Goal: Task Accomplishment & Management: Use online tool/utility

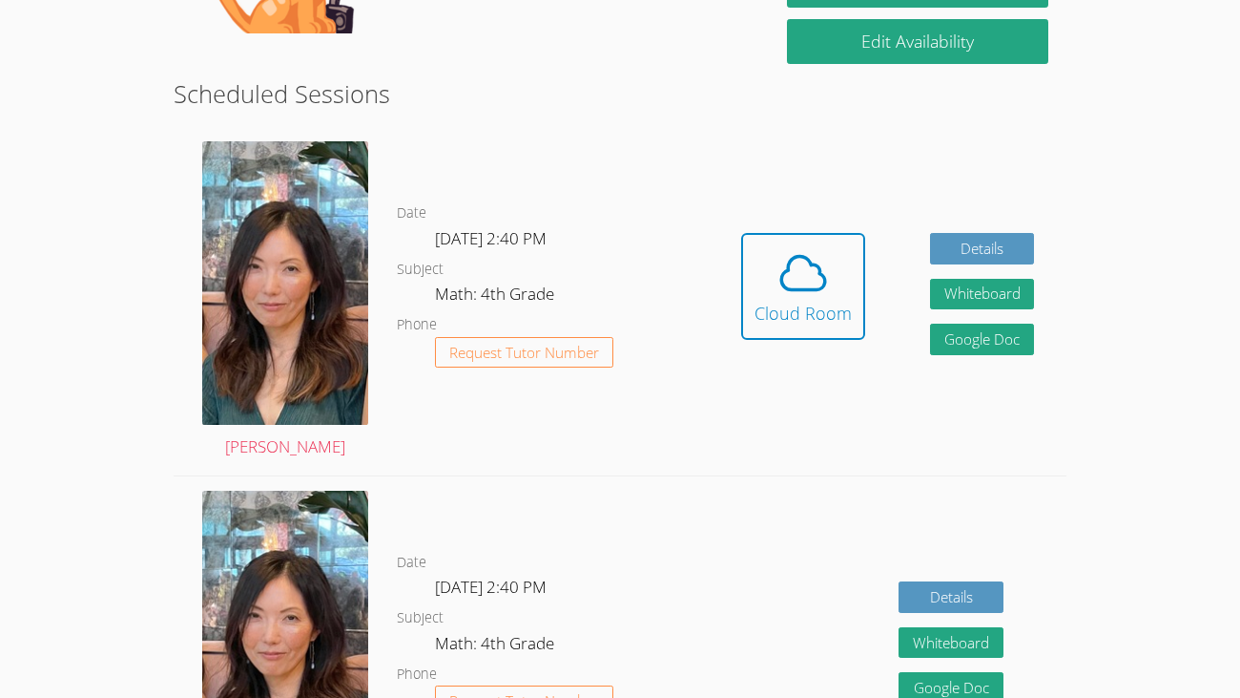
scroll to position [465, 0]
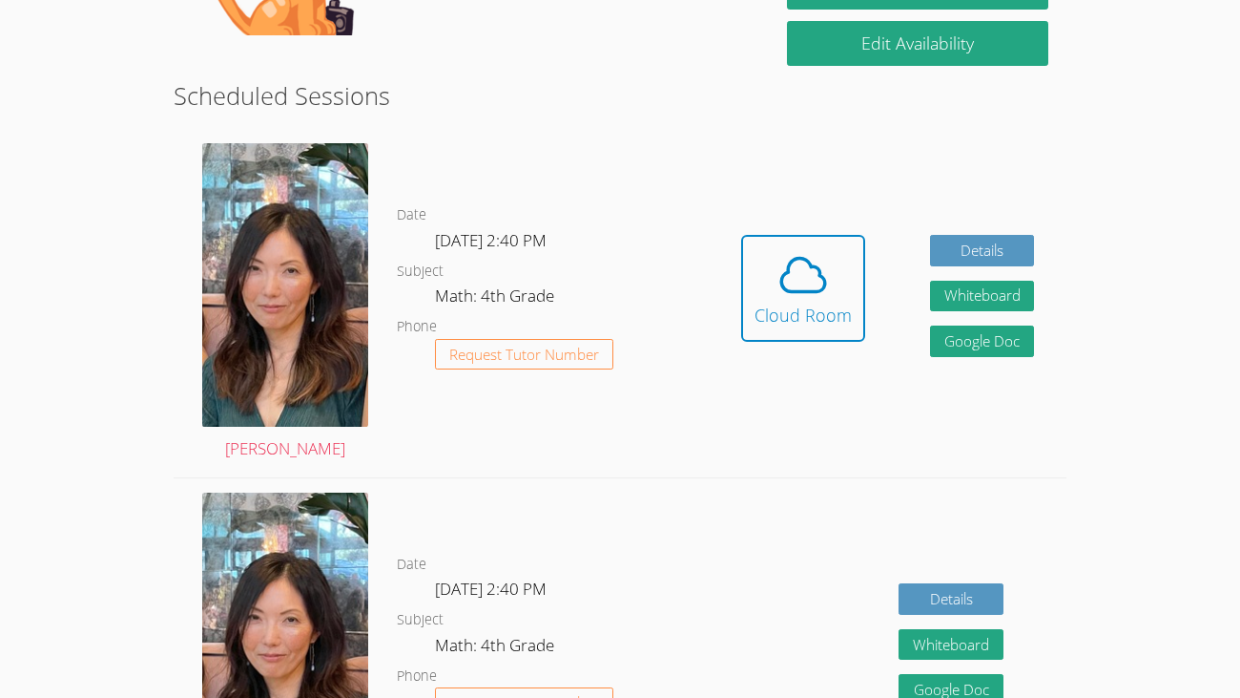
click at [464, 412] on div "Date Thu Sep 18, 2:40 PM Subject Math: 4th Grade Phone Request Tutor Number" at bounding box center [553, 302] width 313 height 347
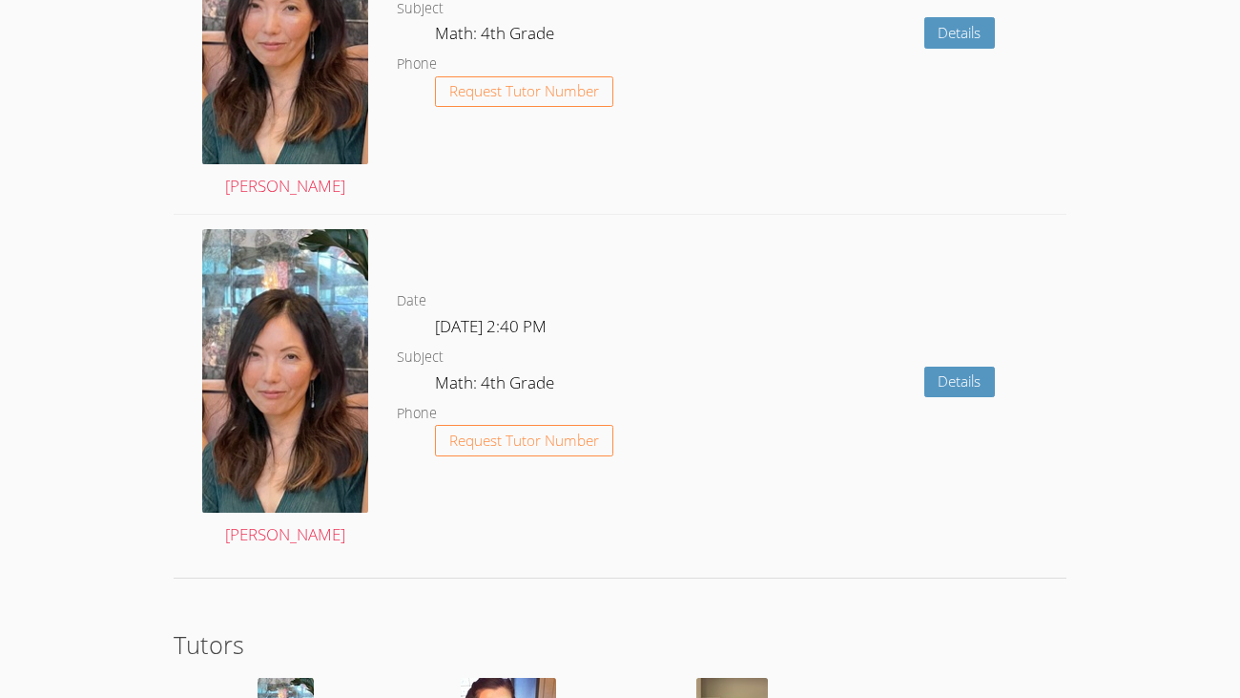
scroll to position [3717, 0]
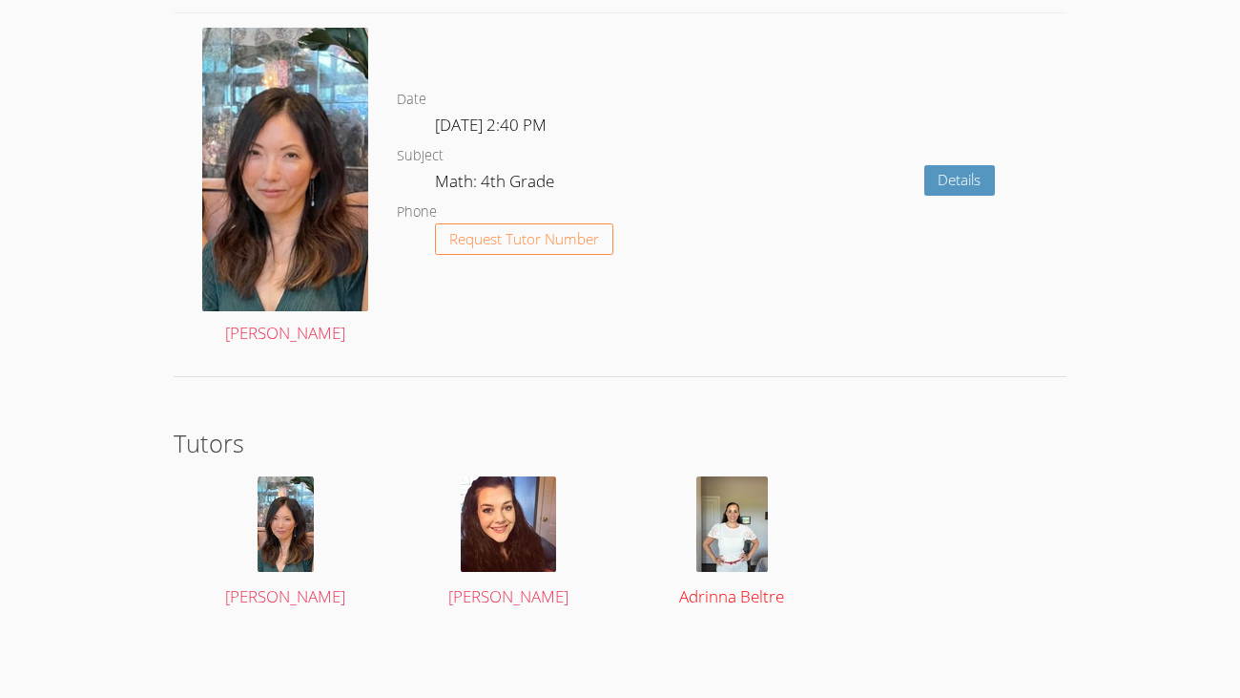
click at [770, 521] on div at bounding box center [732, 523] width 188 height 95
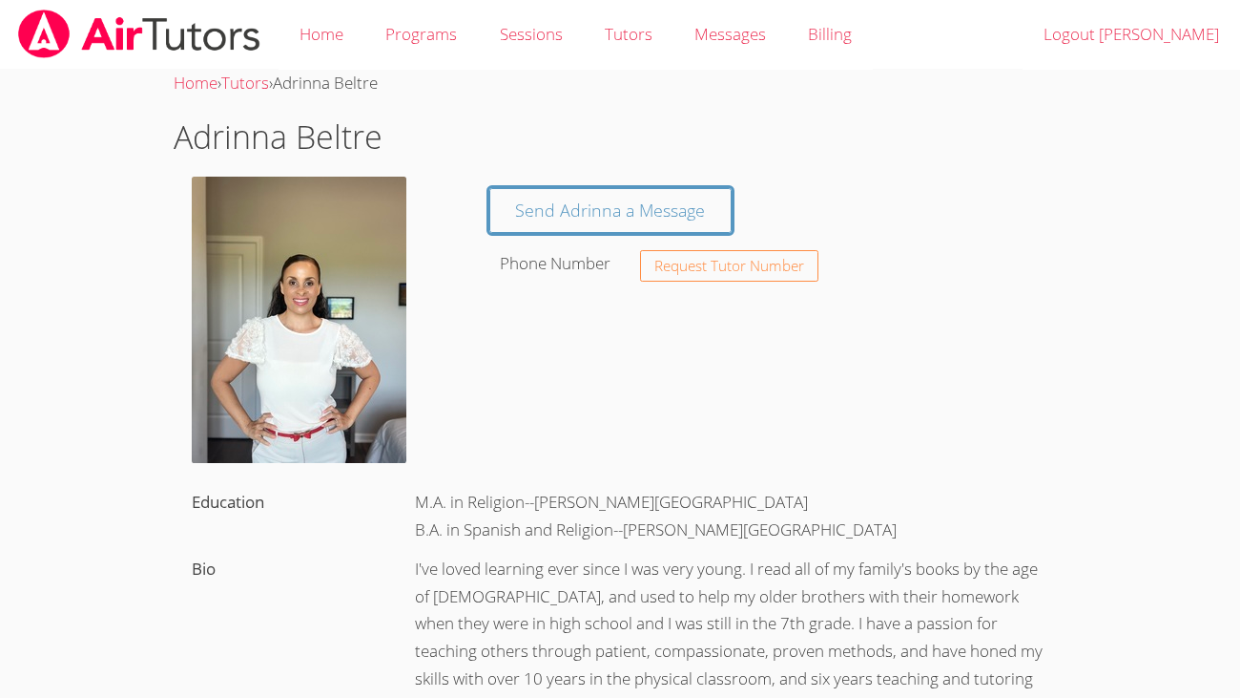
click at [1210, 593] on body "Home Programs Sessions Tutors Messages Billing Logout MIGUEL Home › Tutors › Ad…" at bounding box center [620, 349] width 1240 height 698
click at [317, 33] on link "Home" at bounding box center [322, 35] width 86 height 70
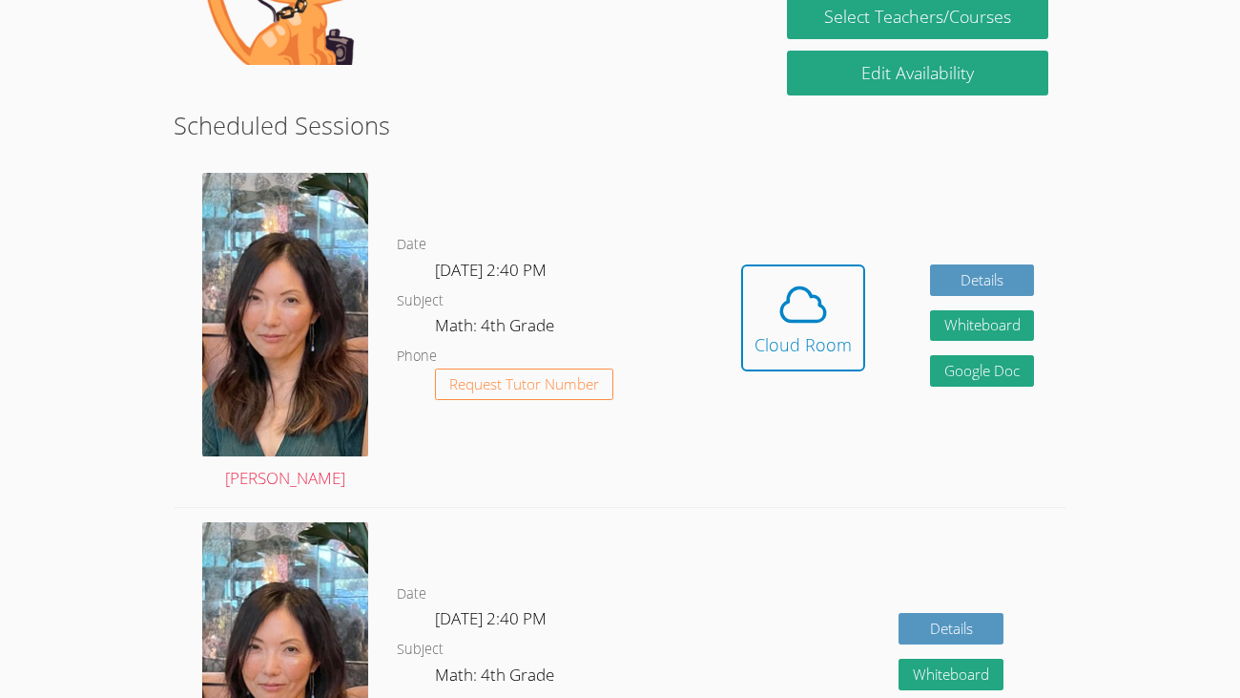
scroll to position [371, 0]
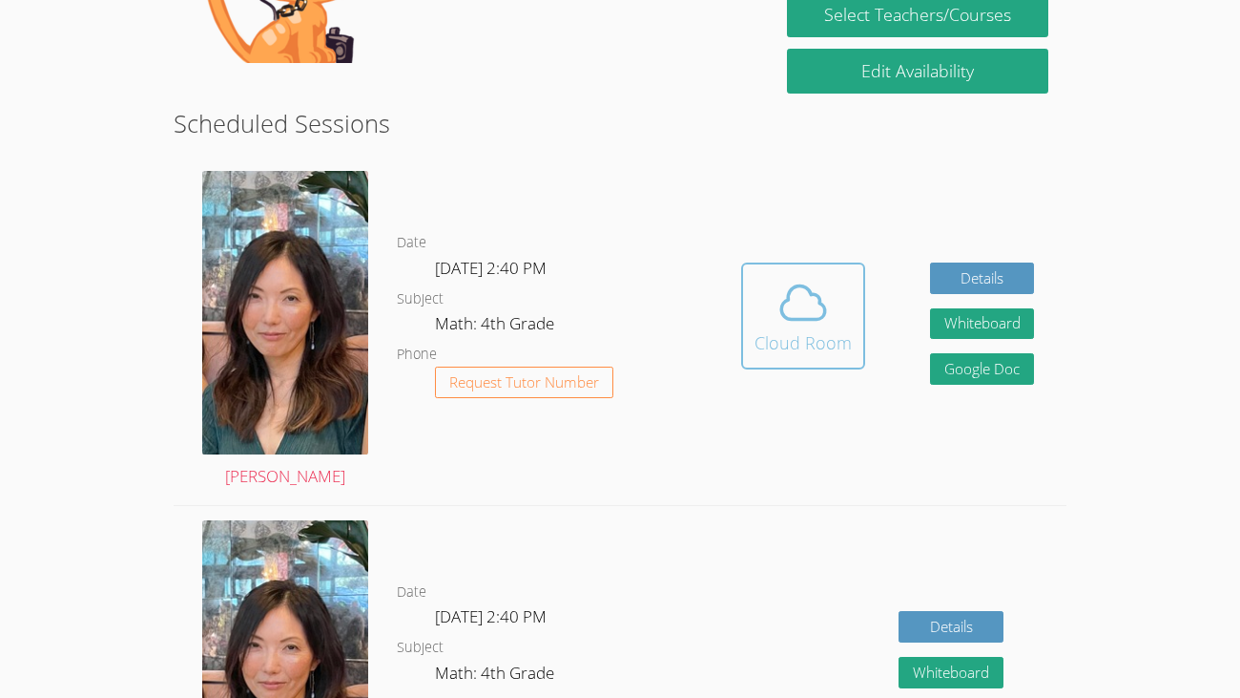
click at [805, 329] on div "Cloud Room" at bounding box center [803, 342] width 97 height 27
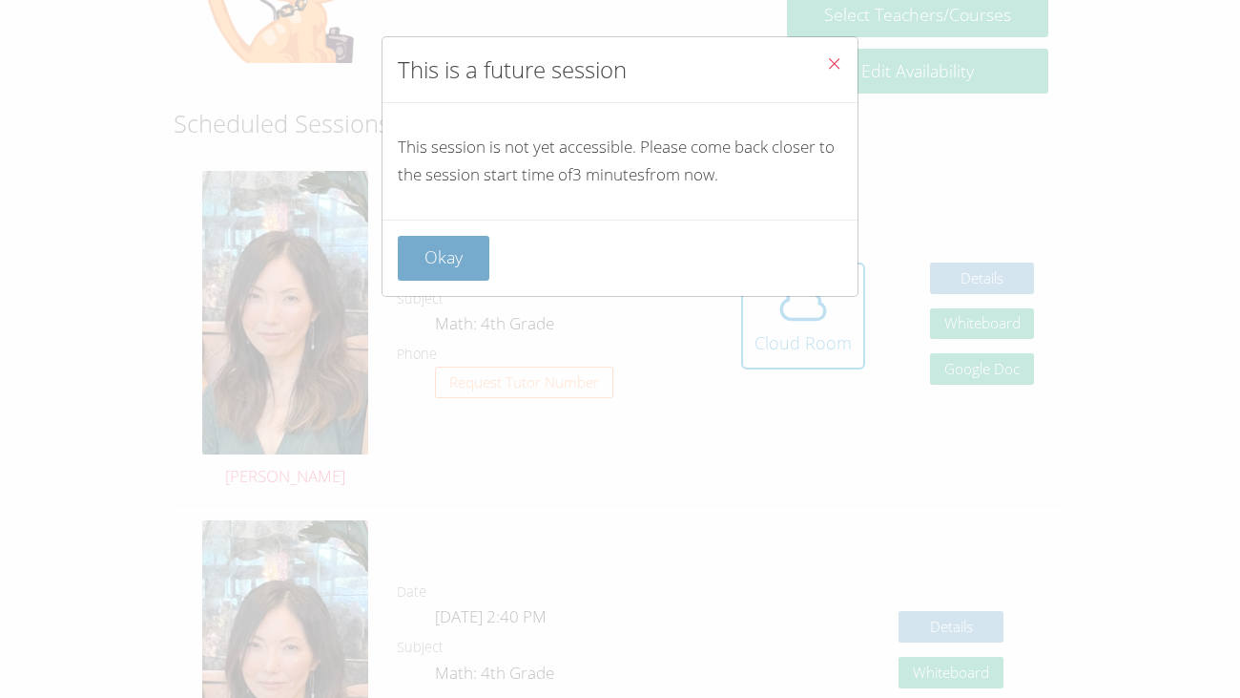
click at [436, 253] on button "Okay" at bounding box center [444, 258] width 92 height 45
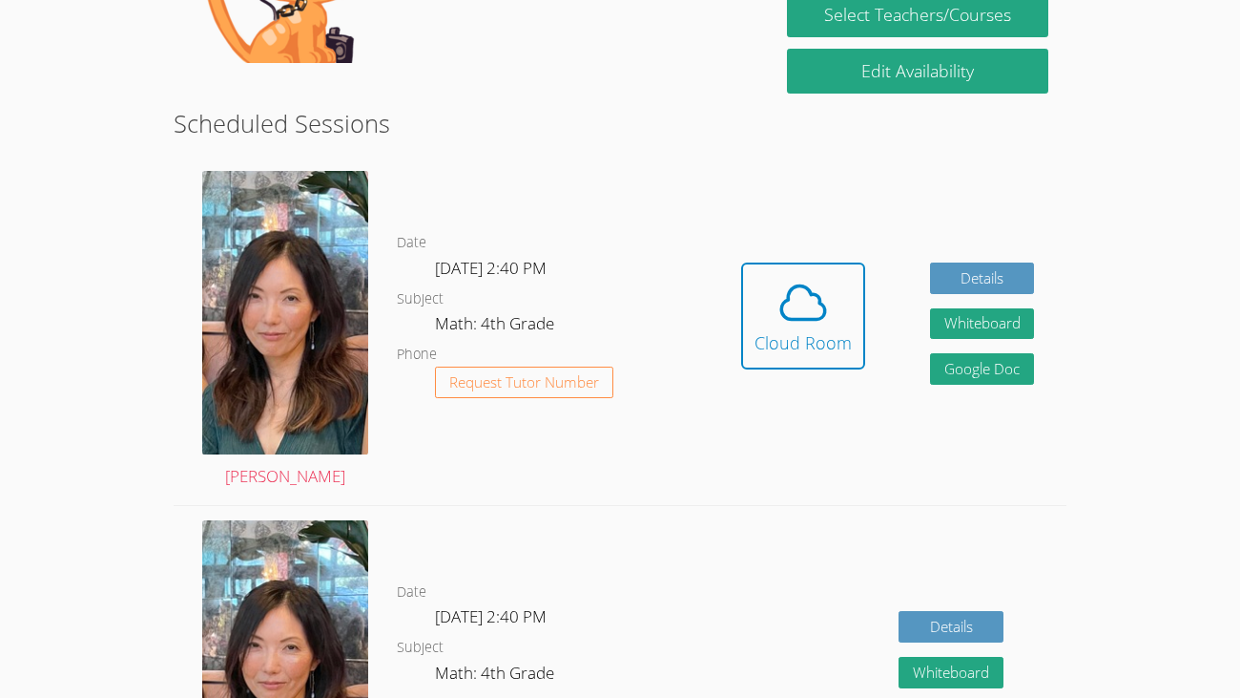
click at [719, 444] on div "Hidden Cloud Room Details Whiteboard Hidden Google Doc" at bounding box center [888, 329] width 357 height 347
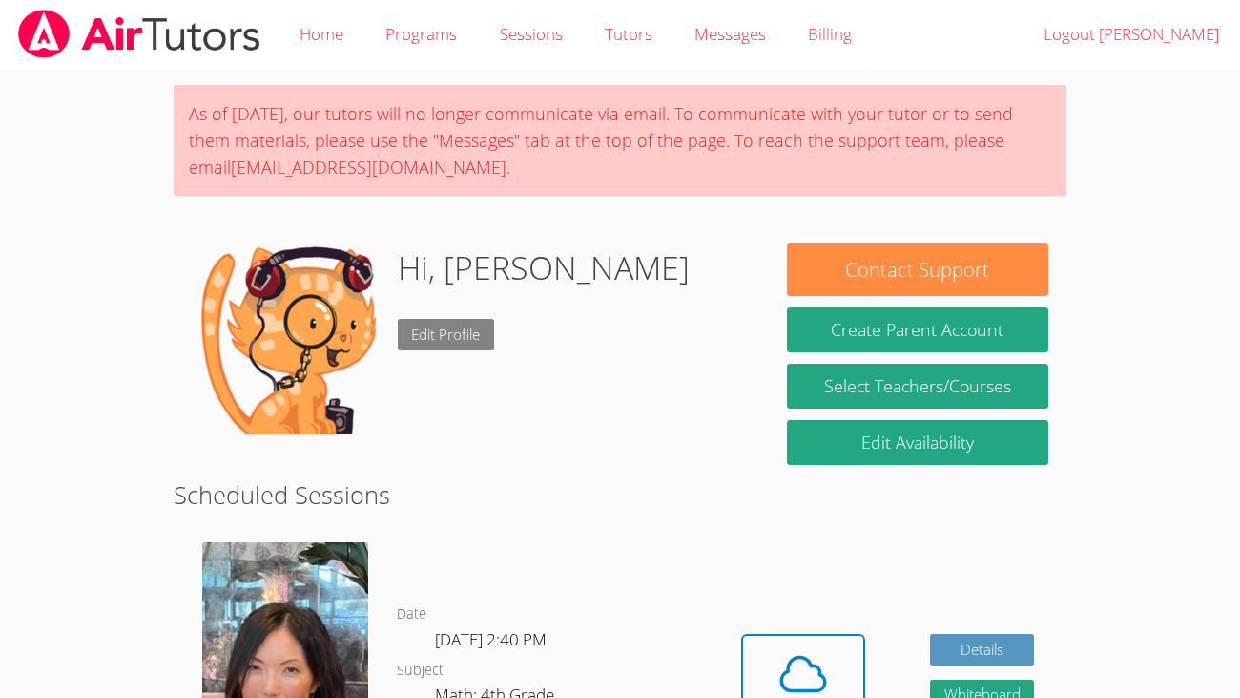
click at [462, 335] on link "Edit Profile" at bounding box center [446, 334] width 97 height 31
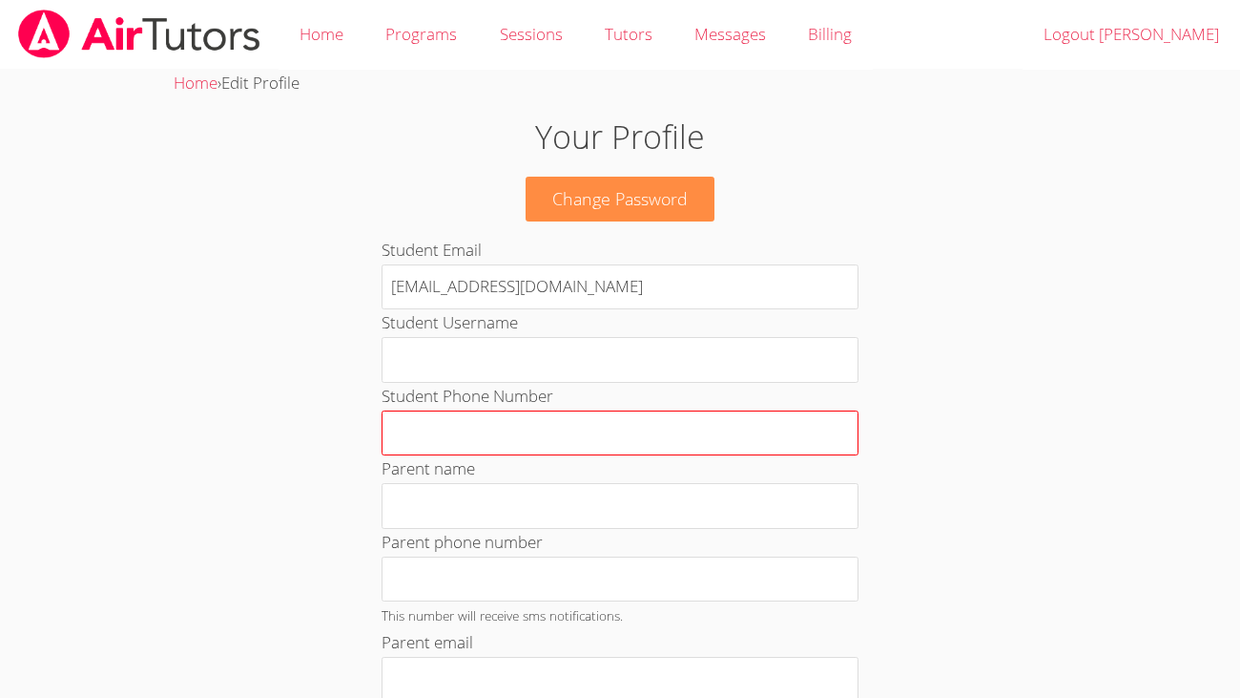
scroll to position [909, 0]
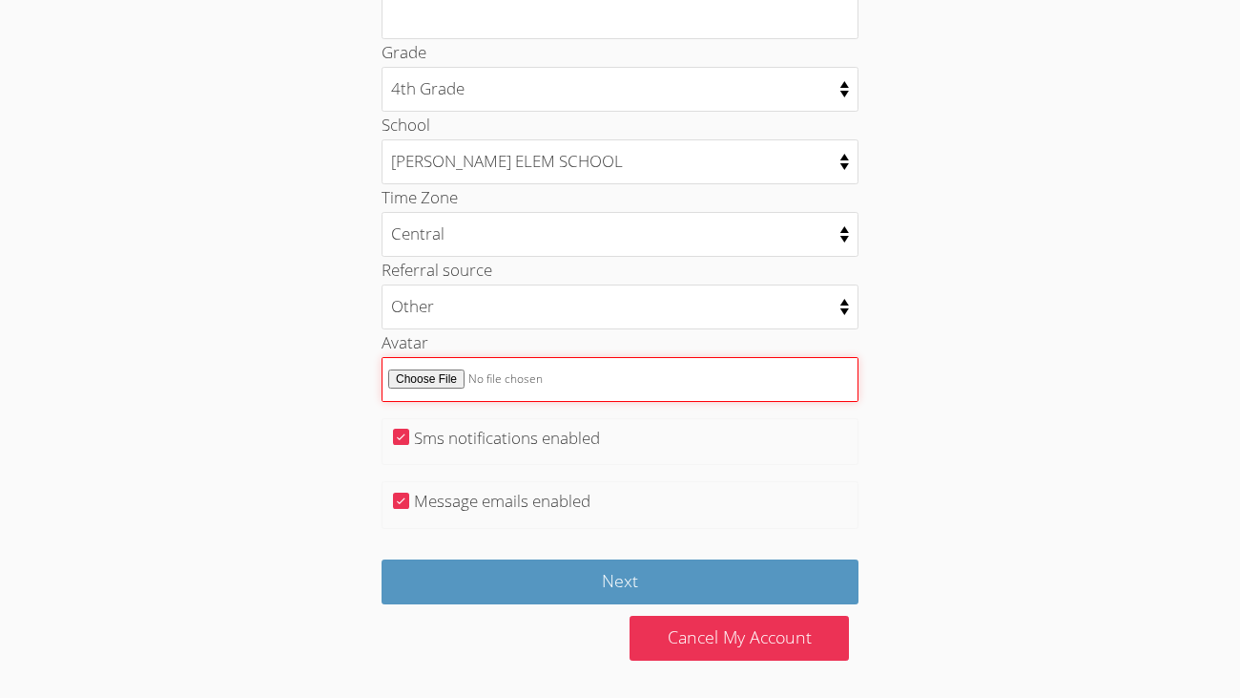
click at [431, 376] on input "Avatar" at bounding box center [620, 379] width 477 height 45
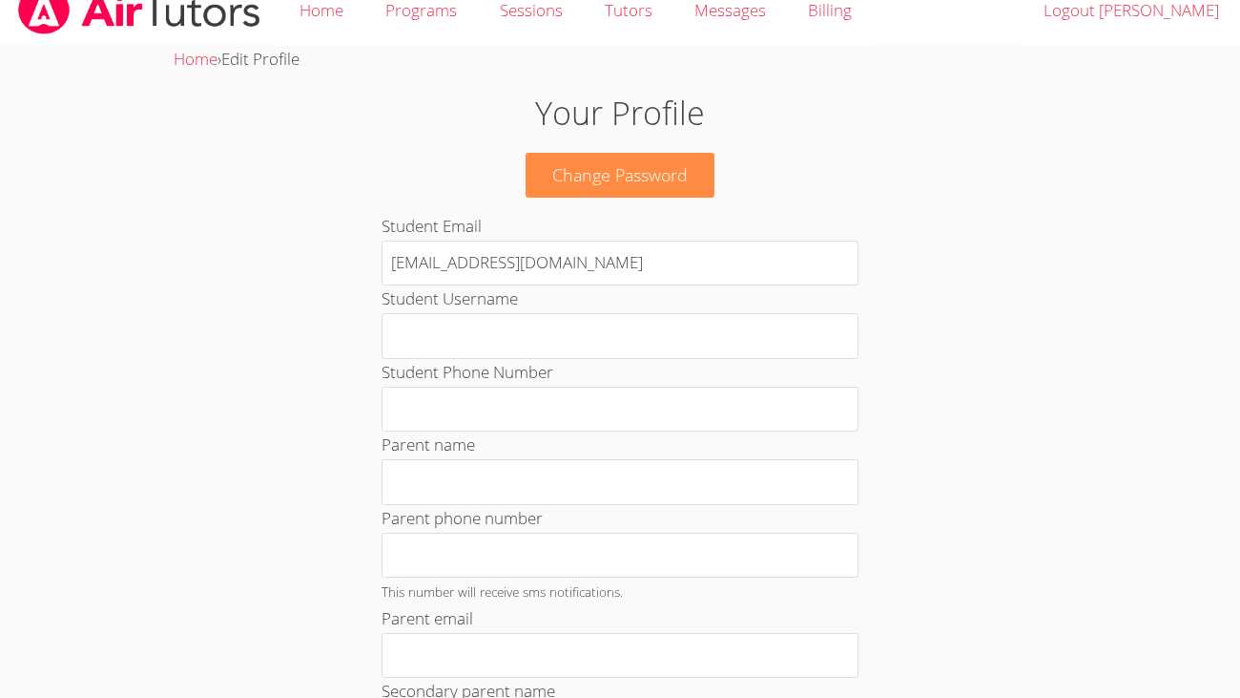
scroll to position [0, 0]
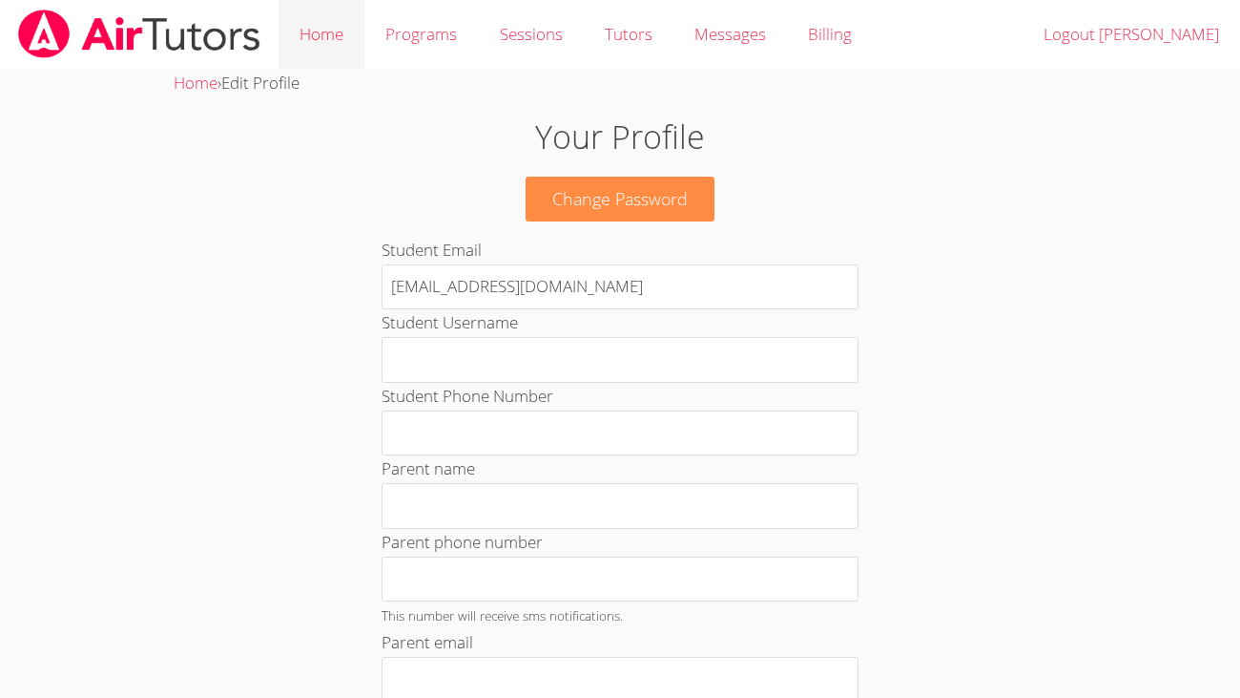
click at [324, 35] on link "Home" at bounding box center [322, 35] width 86 height 70
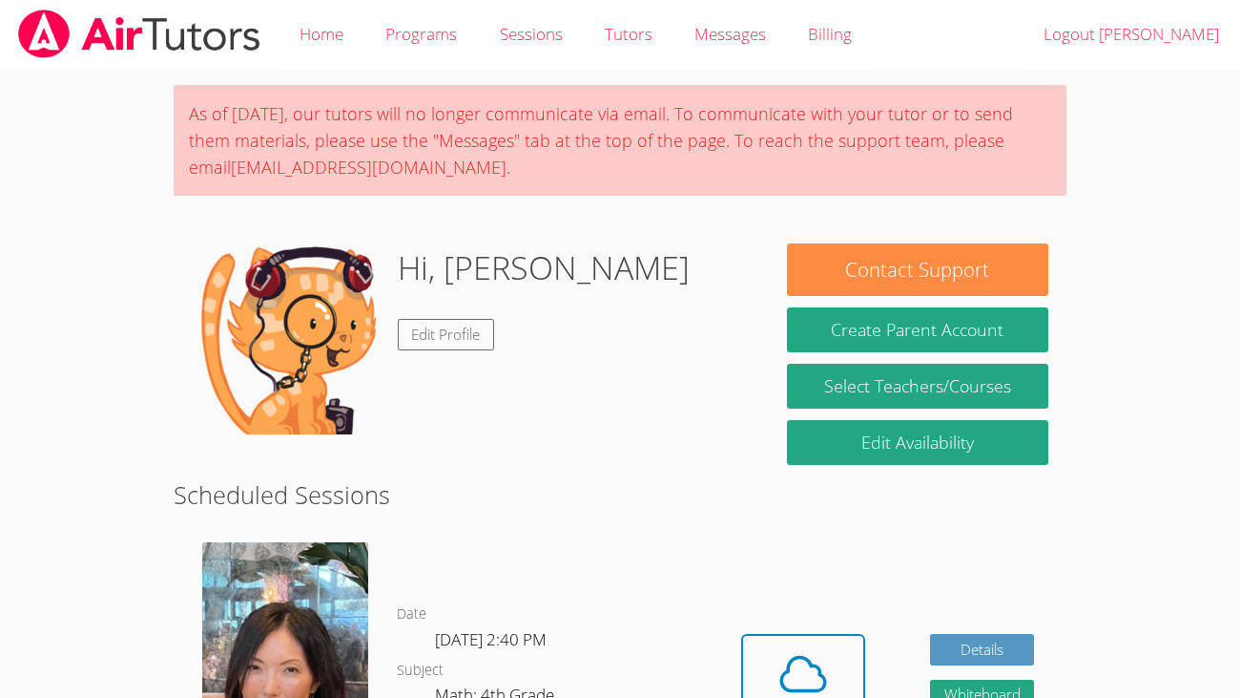
click at [318, 322] on img at bounding box center [287, 338] width 191 height 191
click at [469, 329] on link "Edit Profile" at bounding box center [446, 334] width 97 height 31
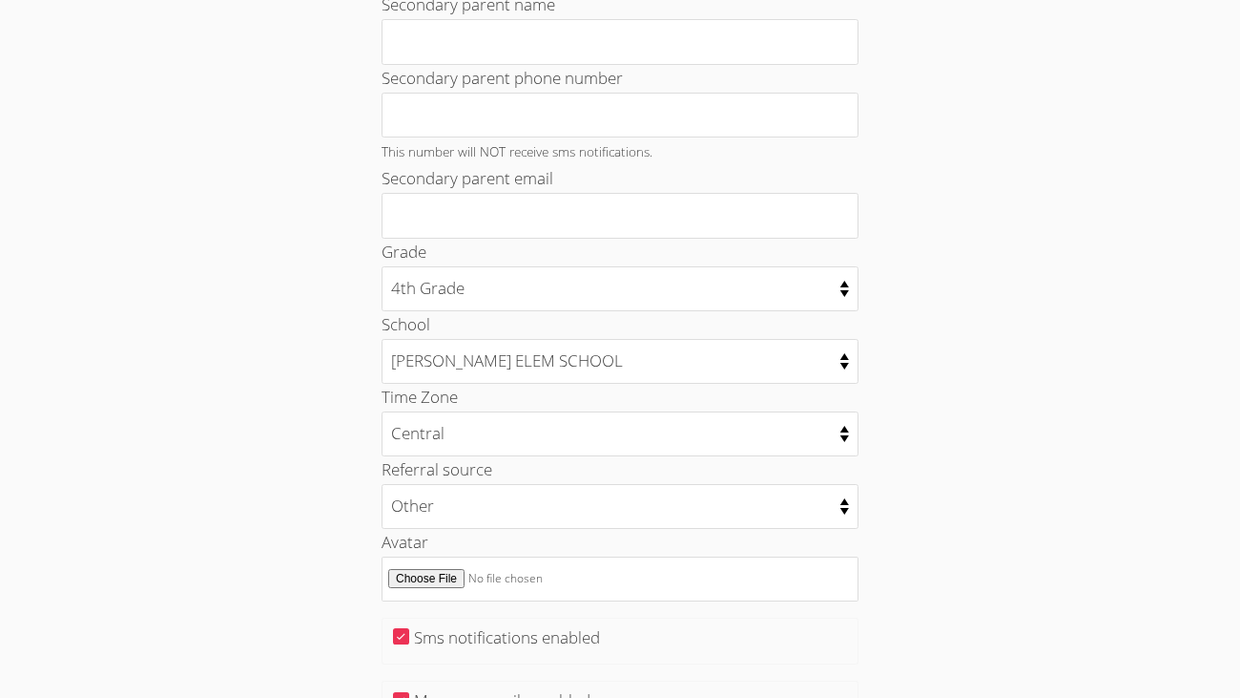
scroll to position [715, 0]
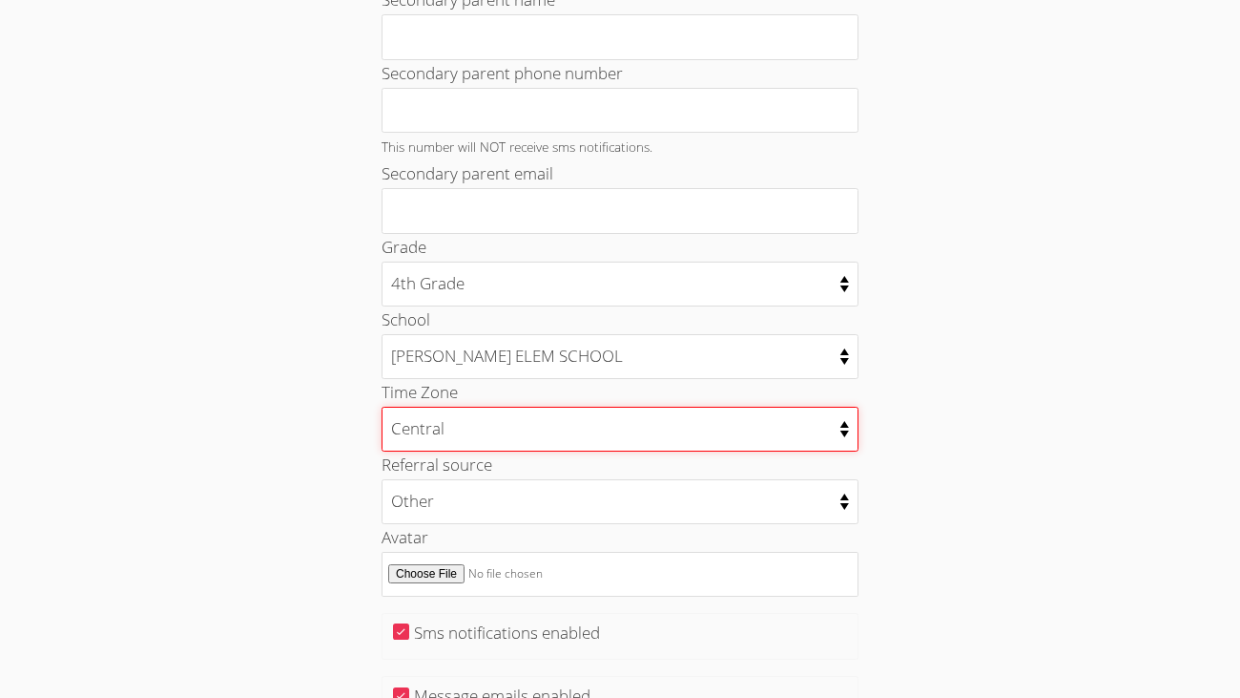
click at [834, 431] on select "Alaska Hawaii Pacific Arizona Mountain Central Eastern" at bounding box center [620, 428] width 477 height 45
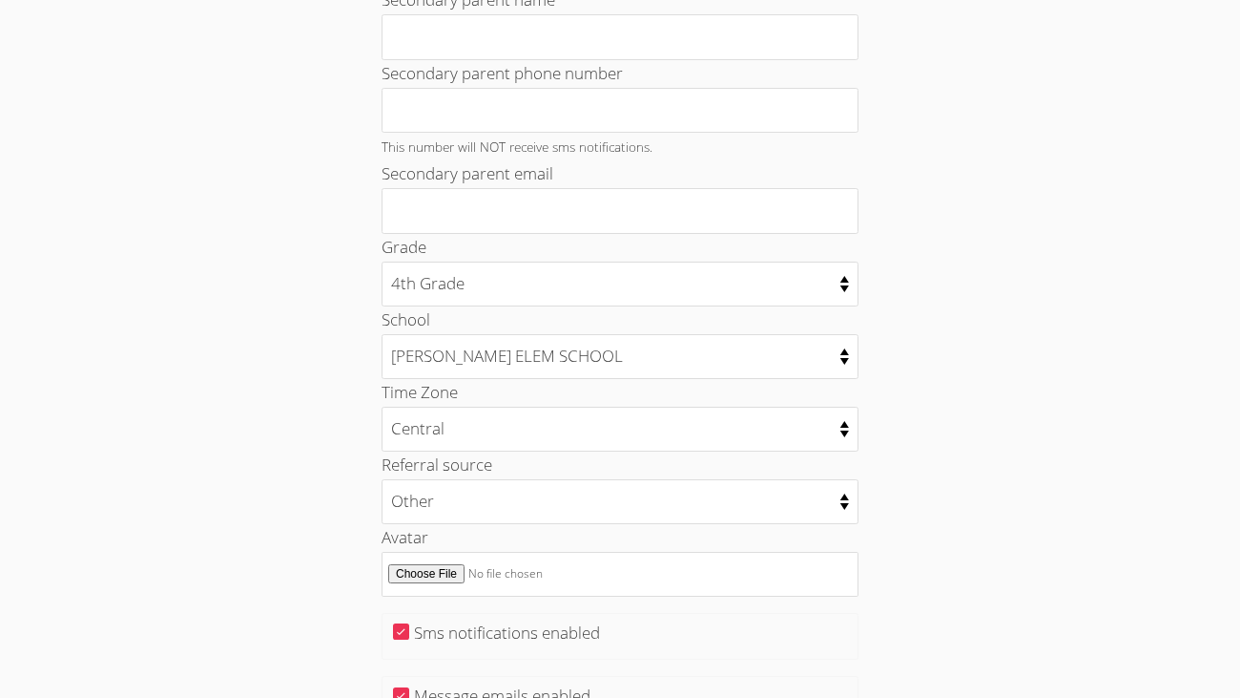
click at [996, 447] on div "Home › Edit Profile Your Profile Change Password Student Email 370284@ecisd.sch…" at bounding box center [621, 110] width 930 height 1511
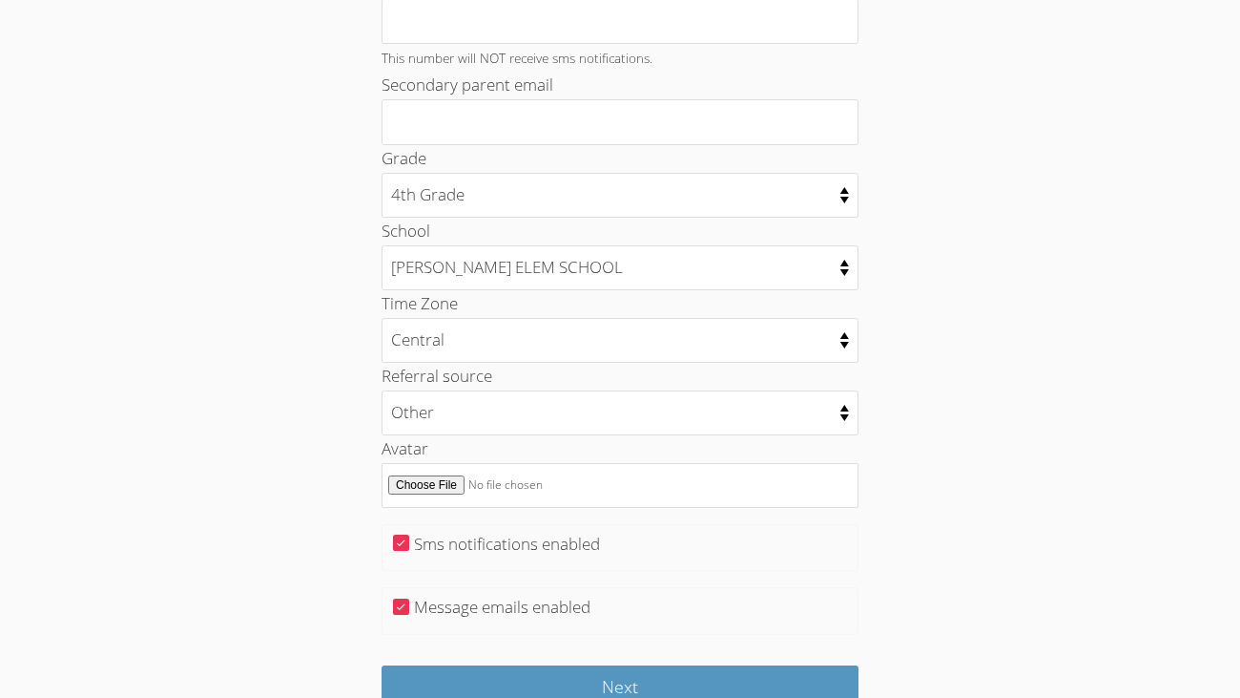
scroll to position [909, 0]
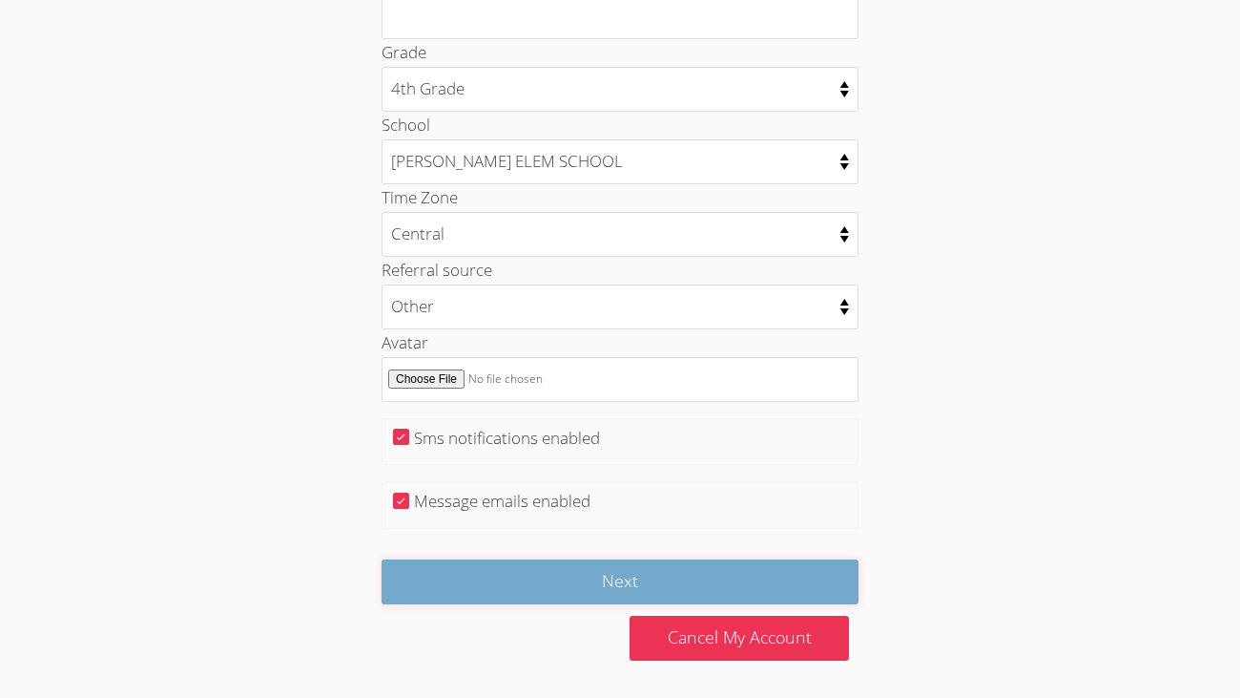
click at [795, 582] on input "Next" at bounding box center [620, 581] width 477 height 45
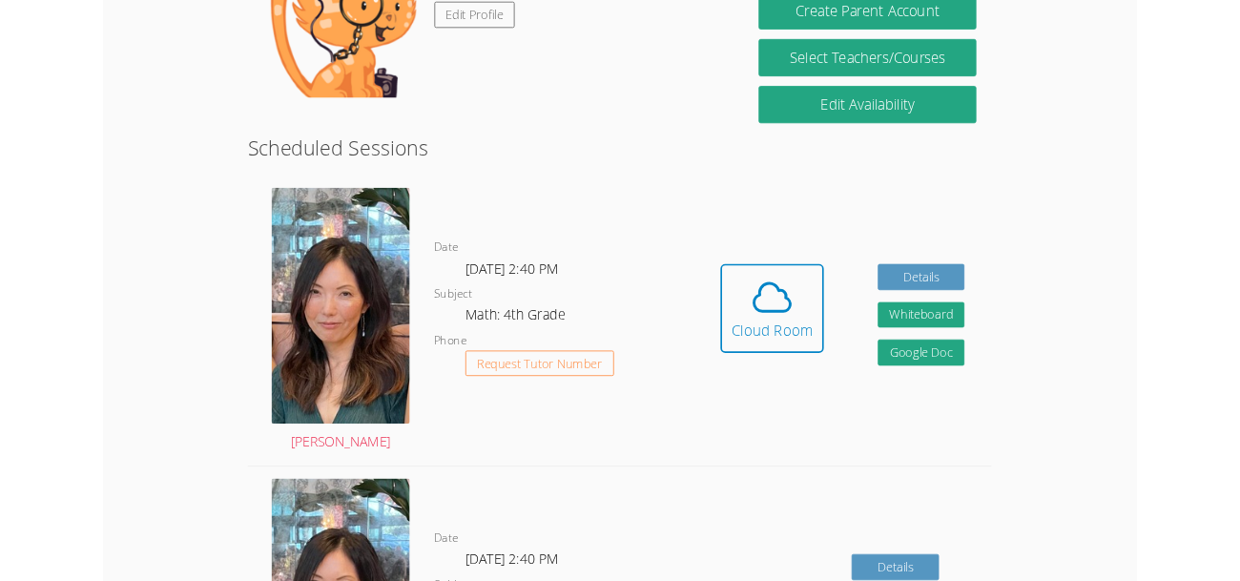
scroll to position [390, 0]
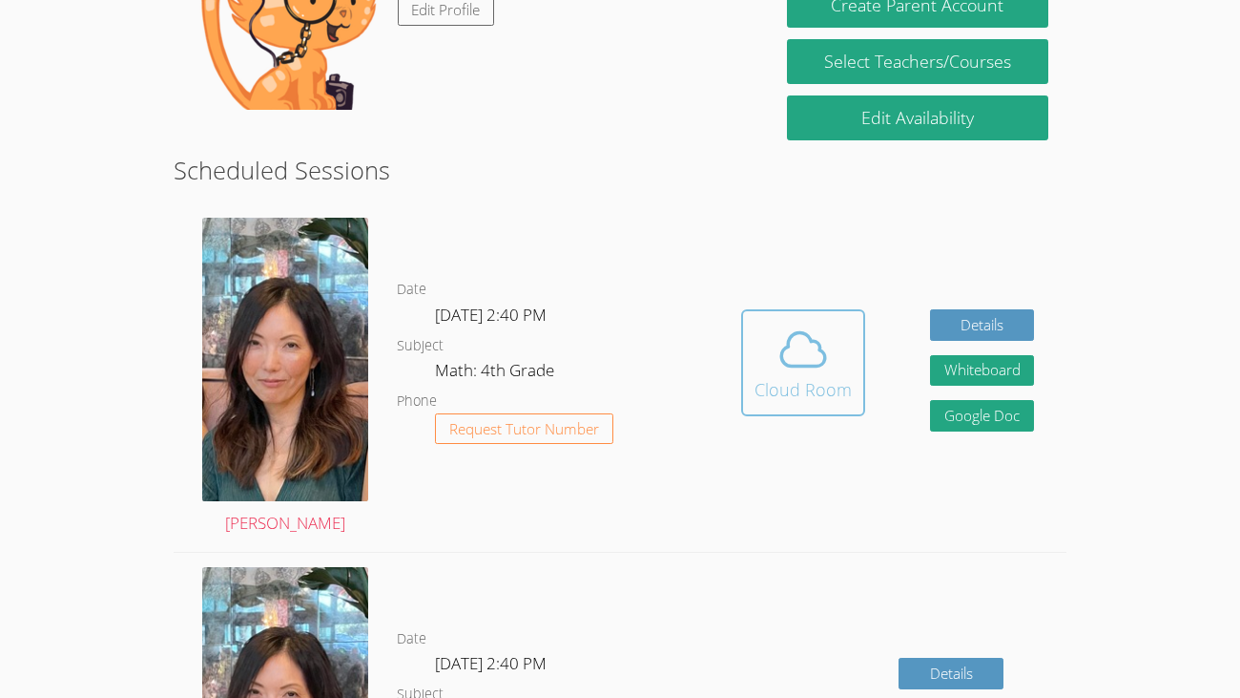
click at [794, 334] on icon at bounding box center [804, 349] width 44 height 33
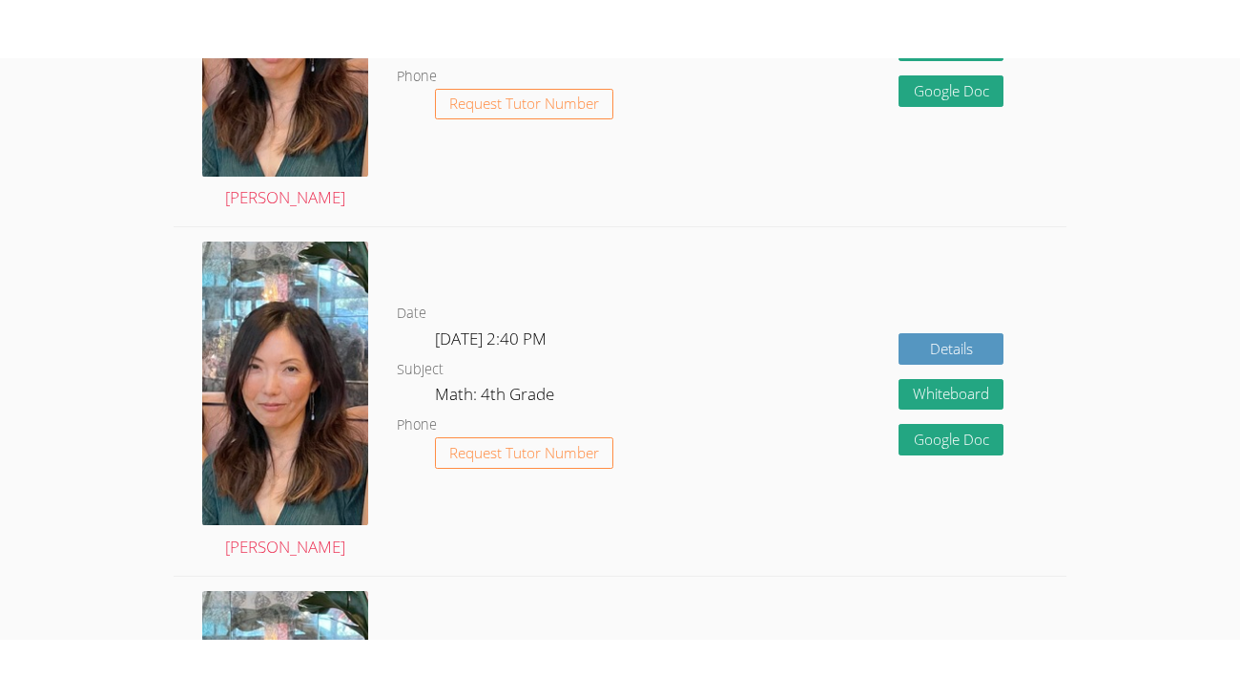
scroll to position [2517, 0]
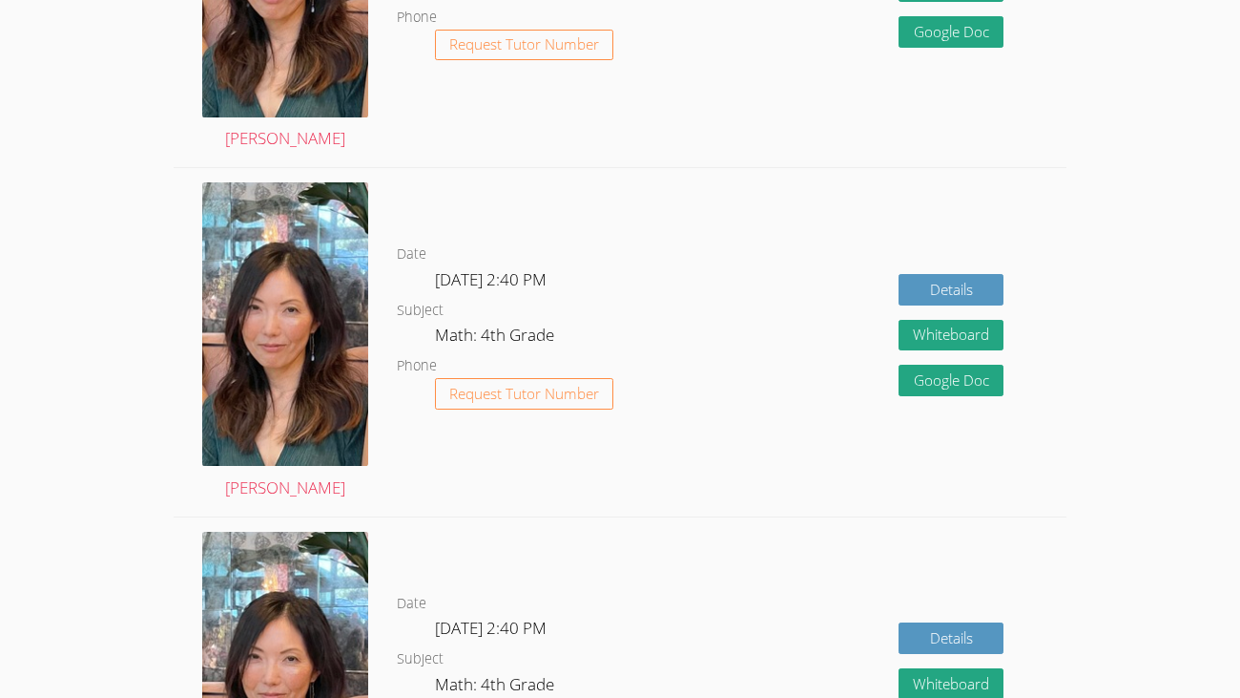
click at [659, 219] on div "Date [DATE] 2:40 PM Subject Math: 4th Grade Phone Request Tutor Number" at bounding box center [553, 341] width 313 height 347
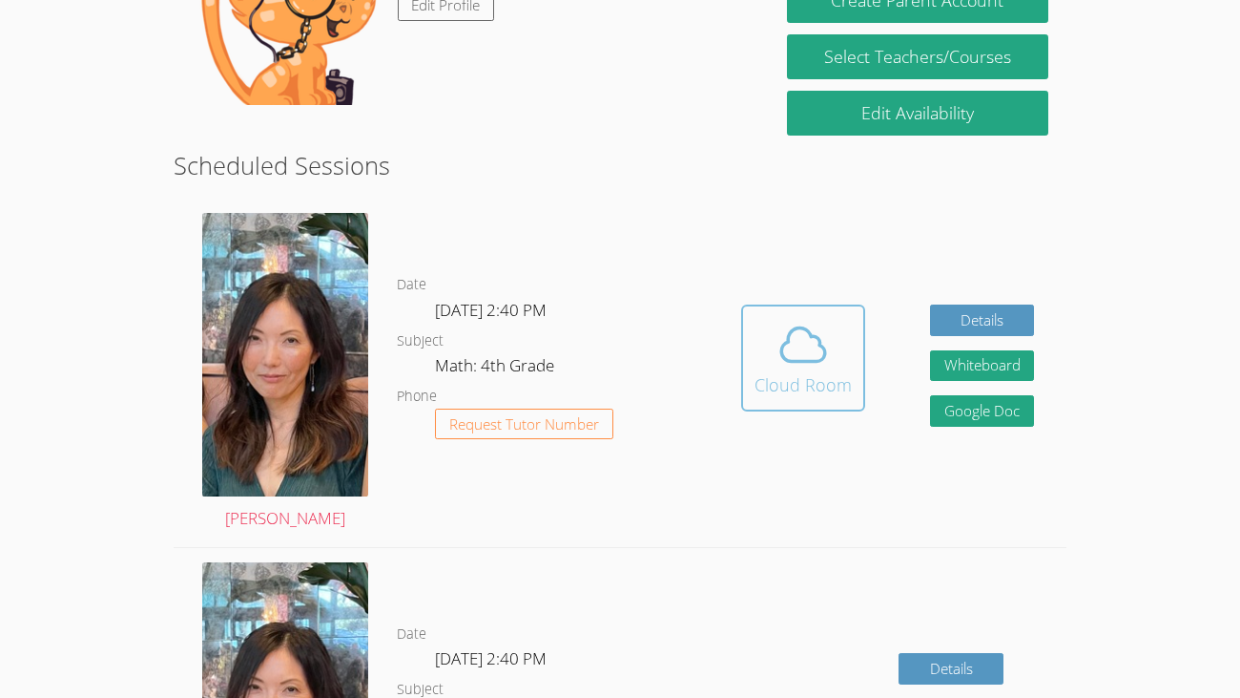
scroll to position [394, 0]
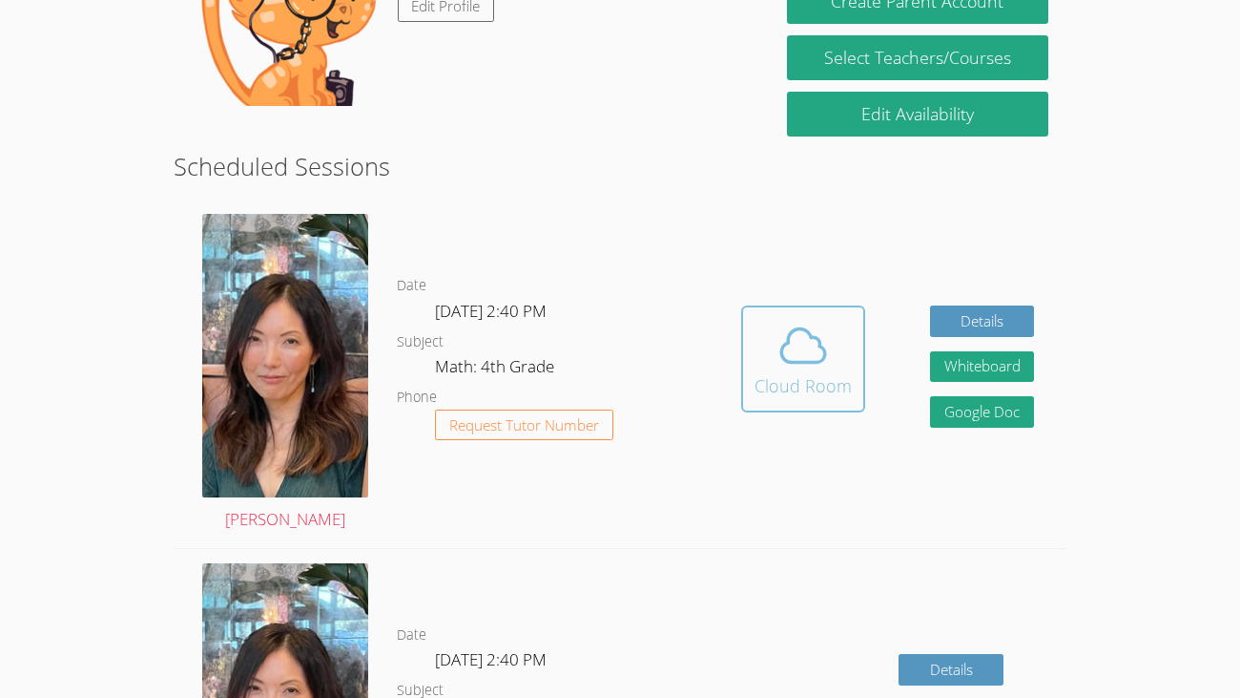
click at [794, 354] on icon at bounding box center [803, 345] width 53 height 53
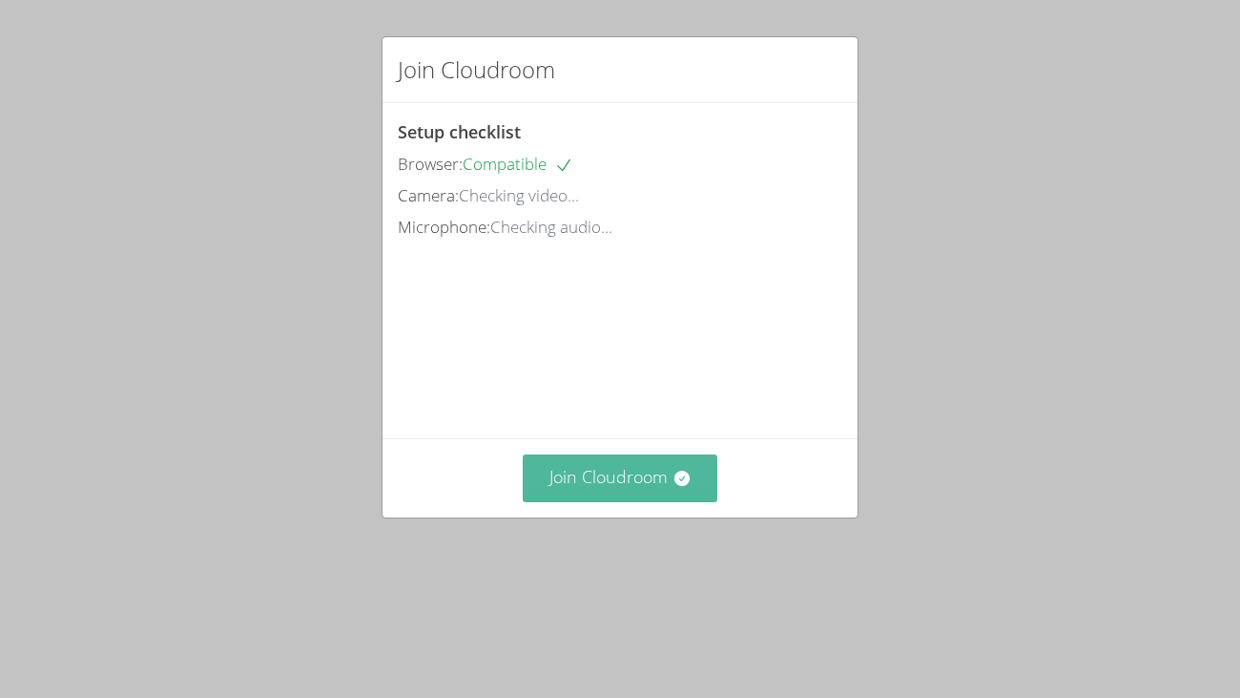
click at [663, 501] on button "Join Cloudroom" at bounding box center [621, 477] width 196 height 47
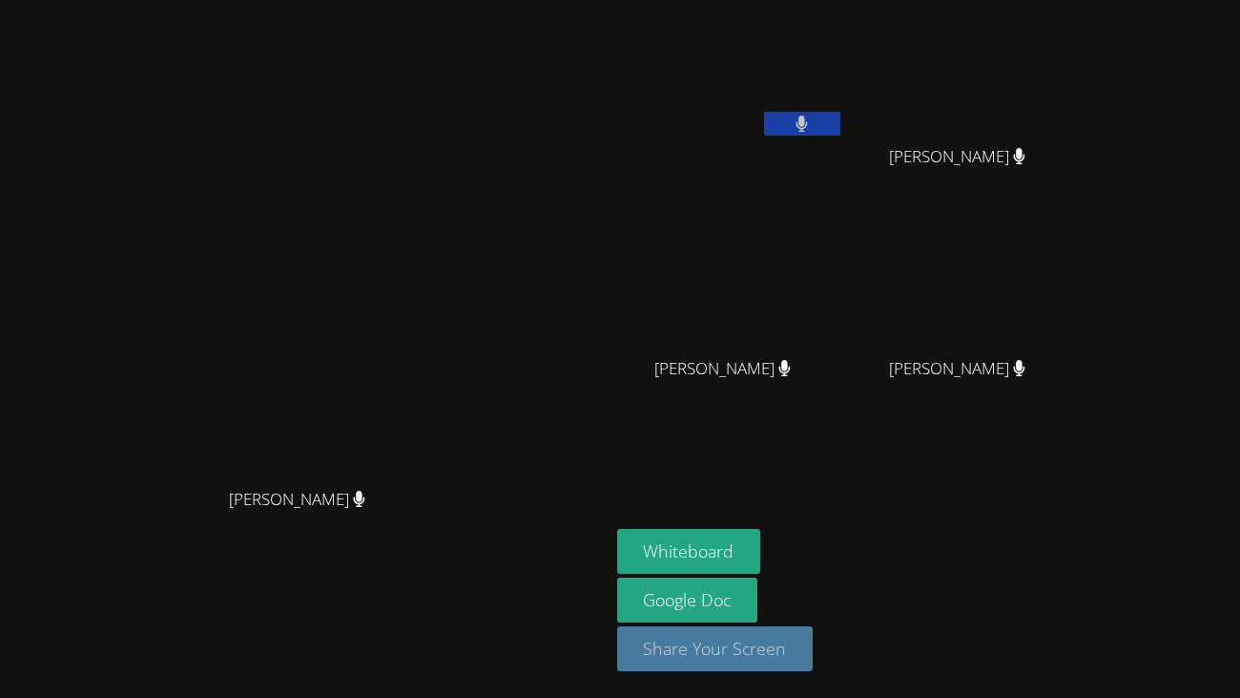
click at [814, 650] on button "Share Your Screen" at bounding box center [715, 648] width 197 height 45
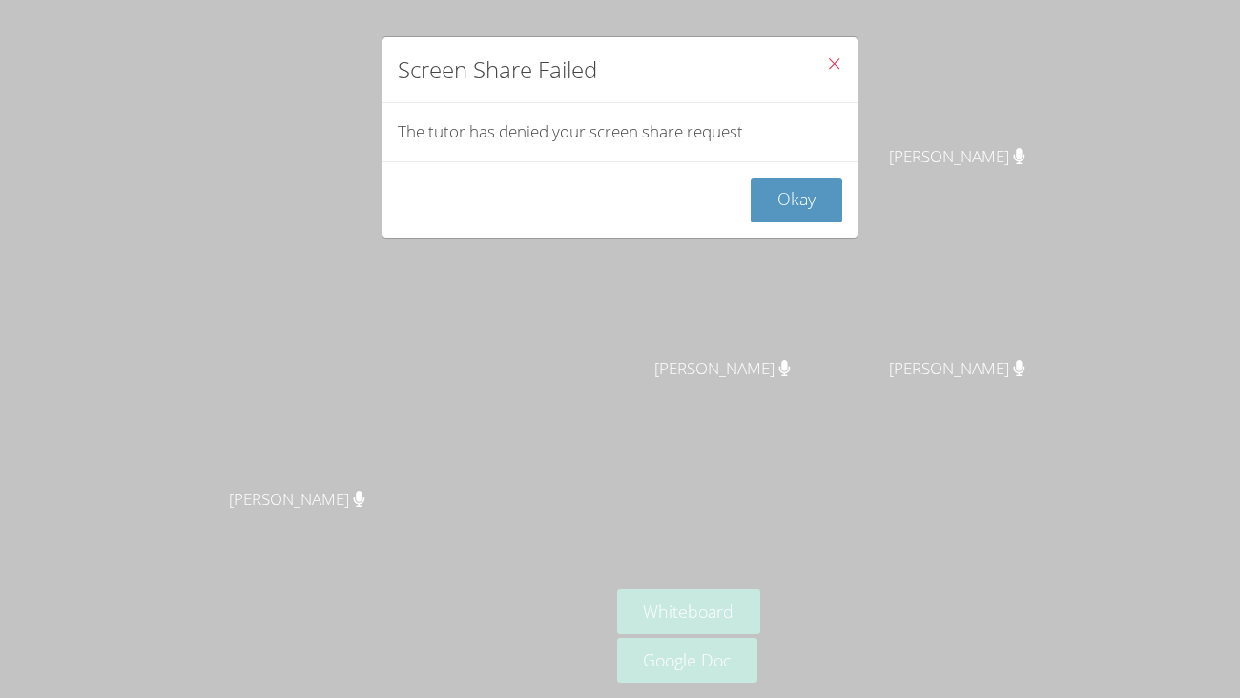
click at [839, 64] on icon "Close" at bounding box center [834, 63] width 16 height 16
click at [831, 69] on icon "Close" at bounding box center [834, 63] width 16 height 16
click at [796, 192] on button "Okay" at bounding box center [797, 199] width 92 height 45
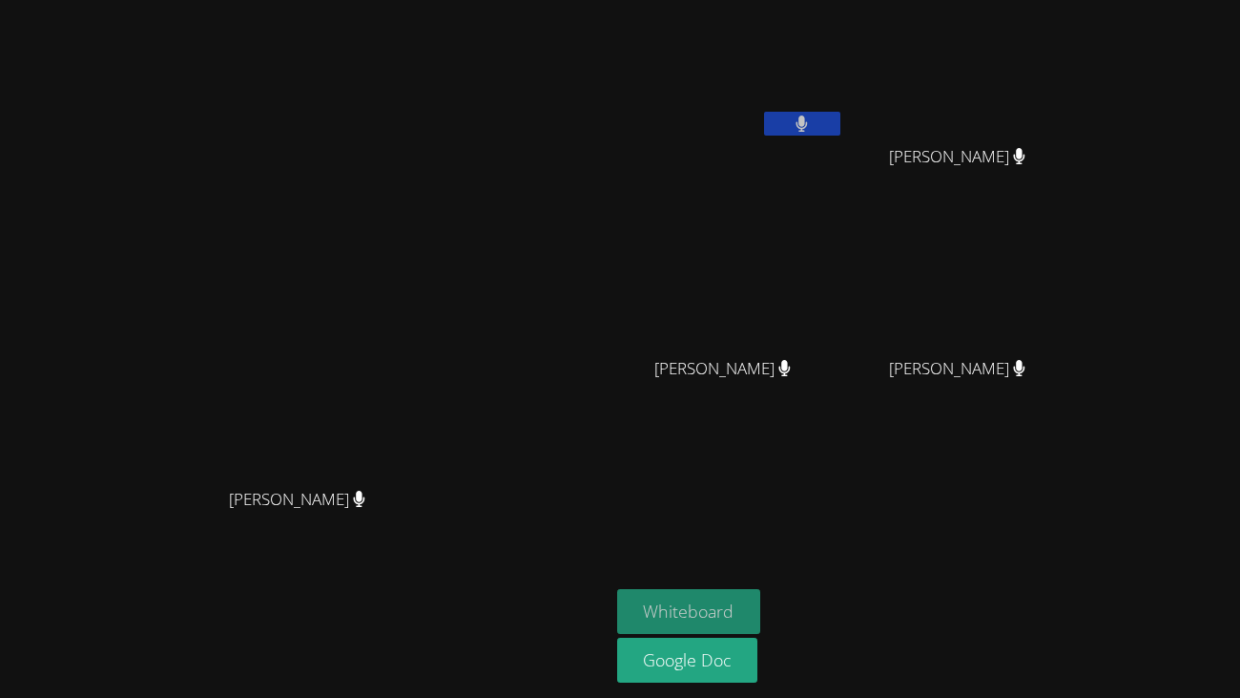
click at [761, 598] on button "Whiteboard" at bounding box center [689, 611] width 144 height 45
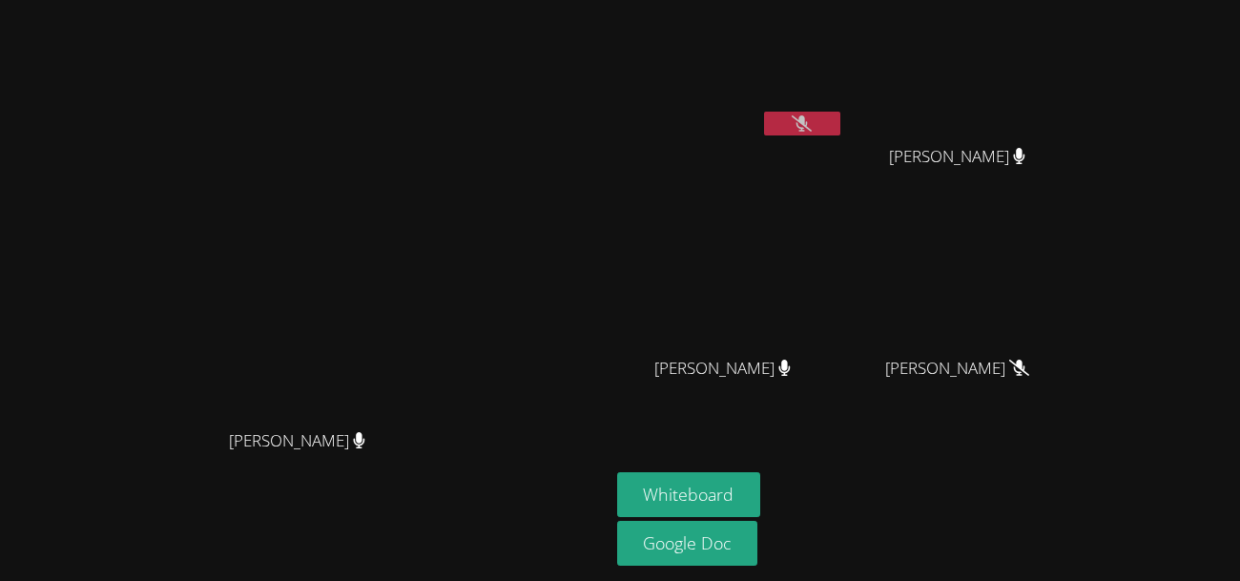
click at [841, 122] on button at bounding box center [802, 124] width 76 height 24
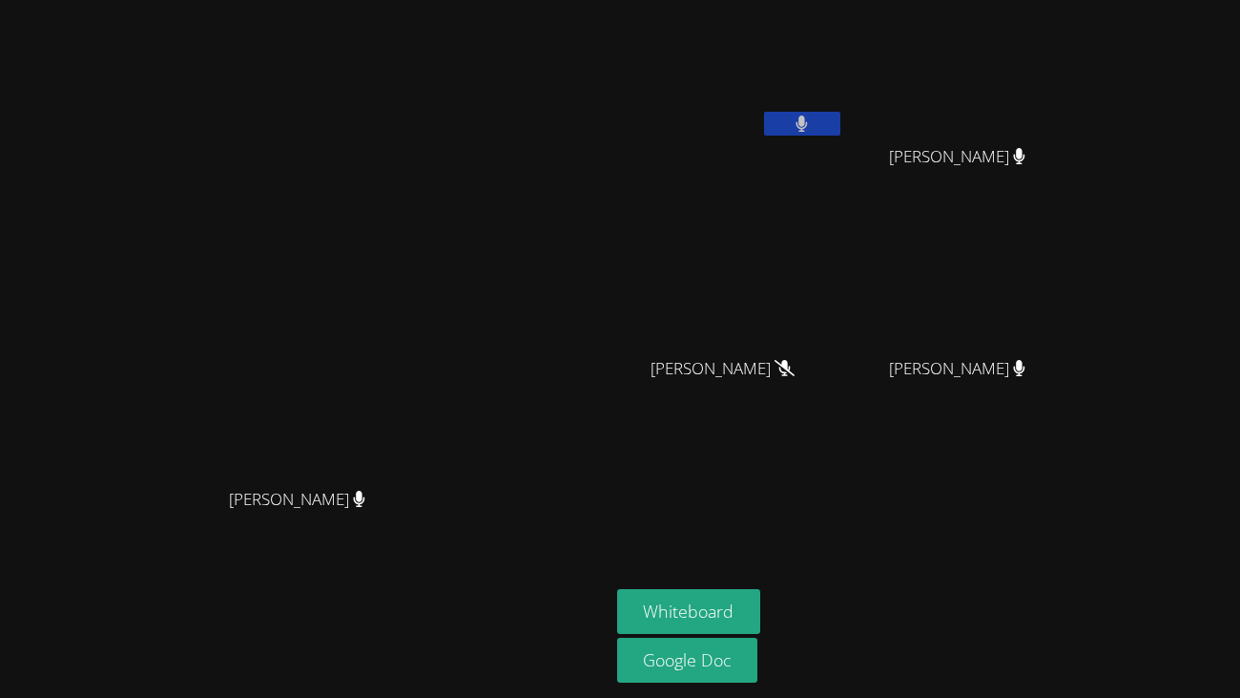
click at [795, 369] on icon at bounding box center [785, 368] width 20 height 16
click at [808, 123] on icon at bounding box center [802, 123] width 11 height 16
click at [841, 133] on button at bounding box center [802, 124] width 76 height 24
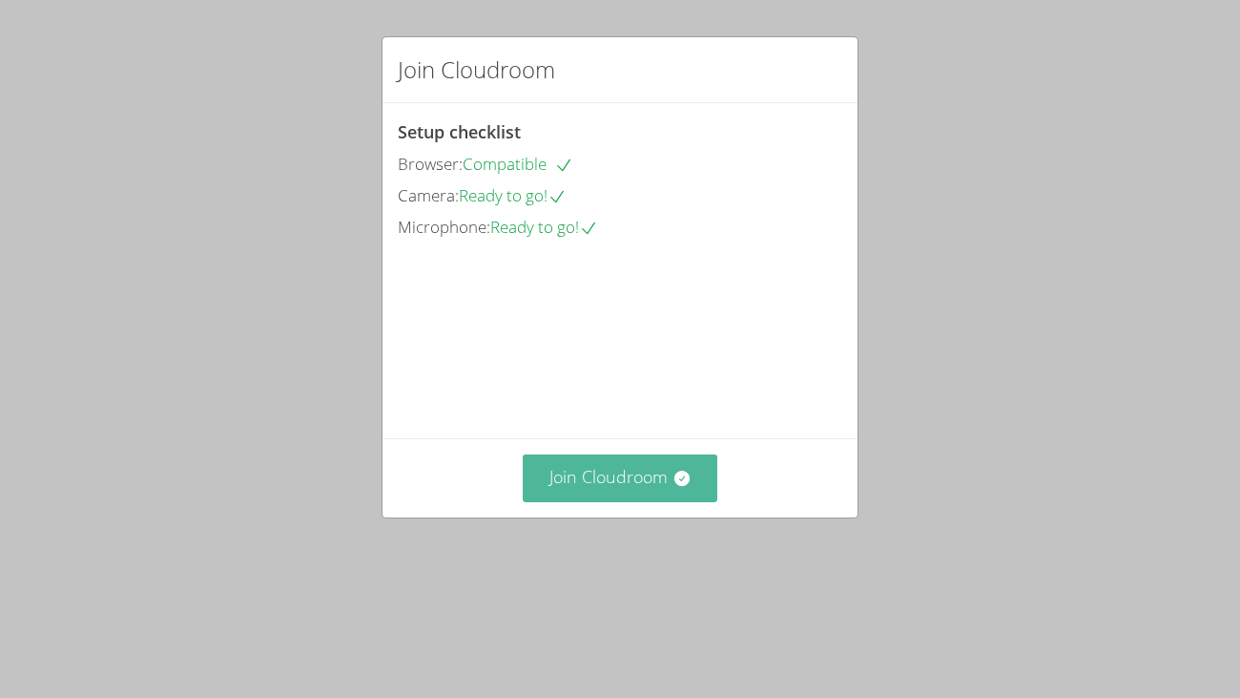
click at [623, 501] on button "Join Cloudroom" at bounding box center [621, 477] width 196 height 47
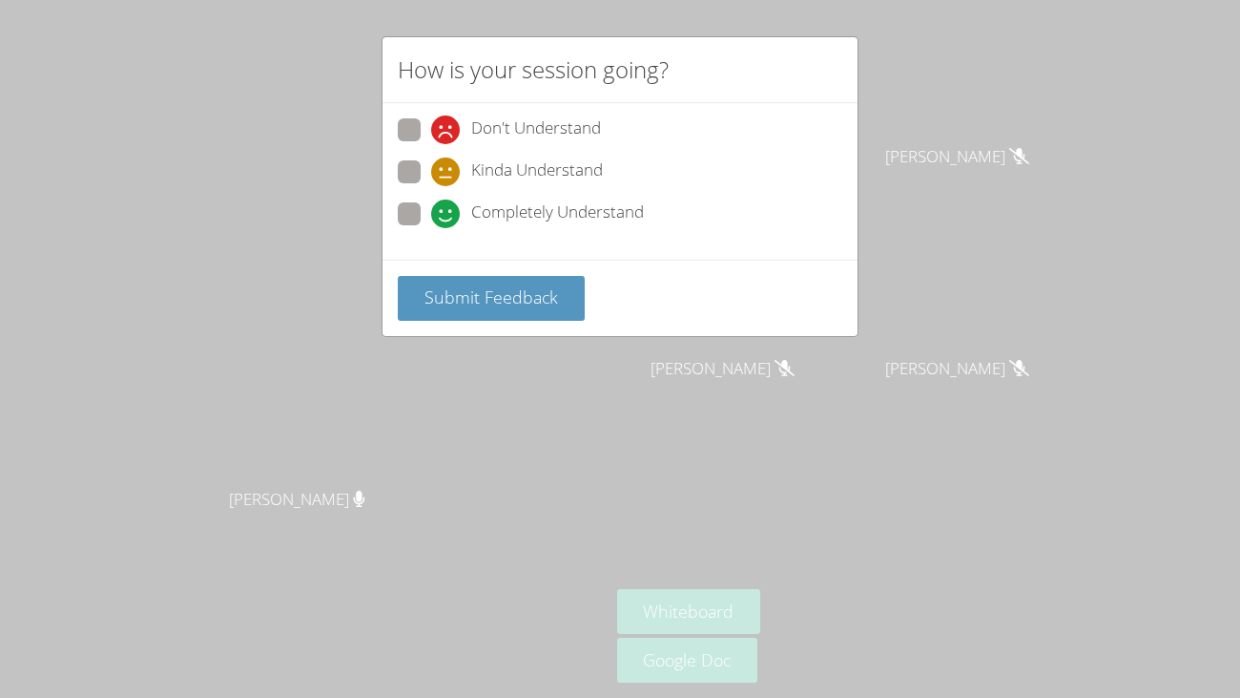
click at [439, 213] on icon at bounding box center [445, 213] width 29 height 29
click at [439, 213] on input "Completely Understand" at bounding box center [439, 210] width 16 height 16
radio input "true"
click at [487, 308] on button "Submit Feedback" at bounding box center [491, 298] width 187 height 45
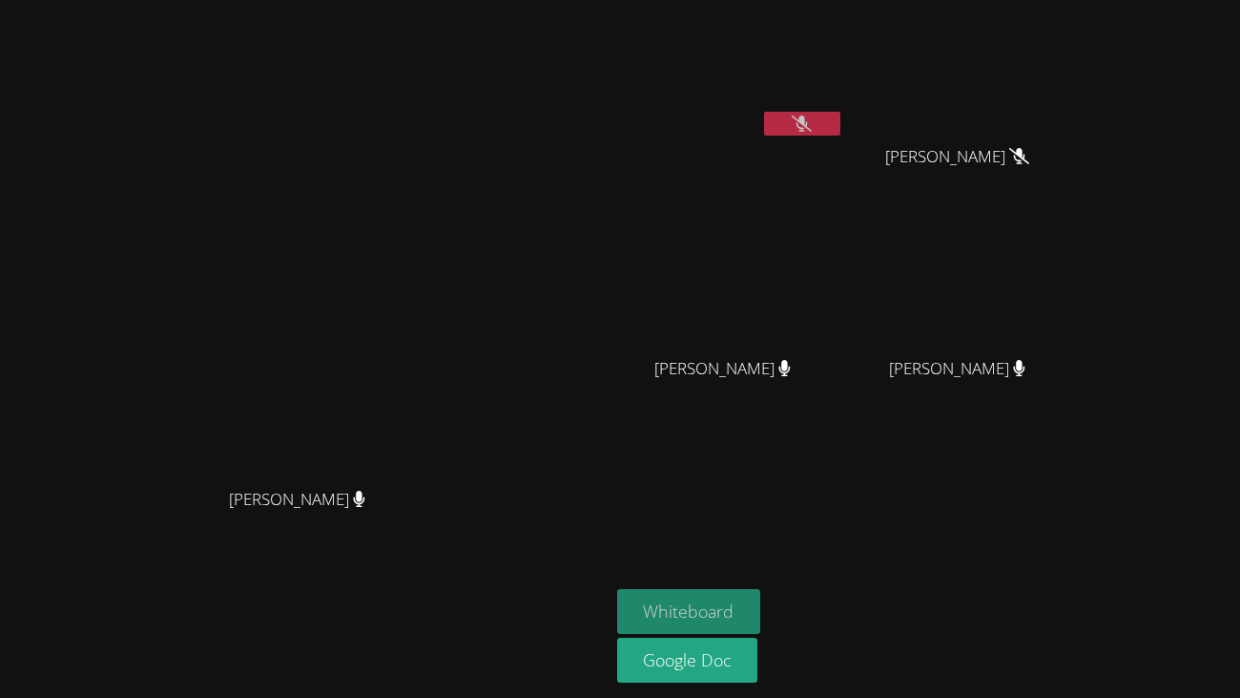
click at [761, 609] on button "Whiteboard" at bounding box center [689, 611] width 144 height 45
click at [812, 125] on icon at bounding box center [802, 123] width 20 height 16
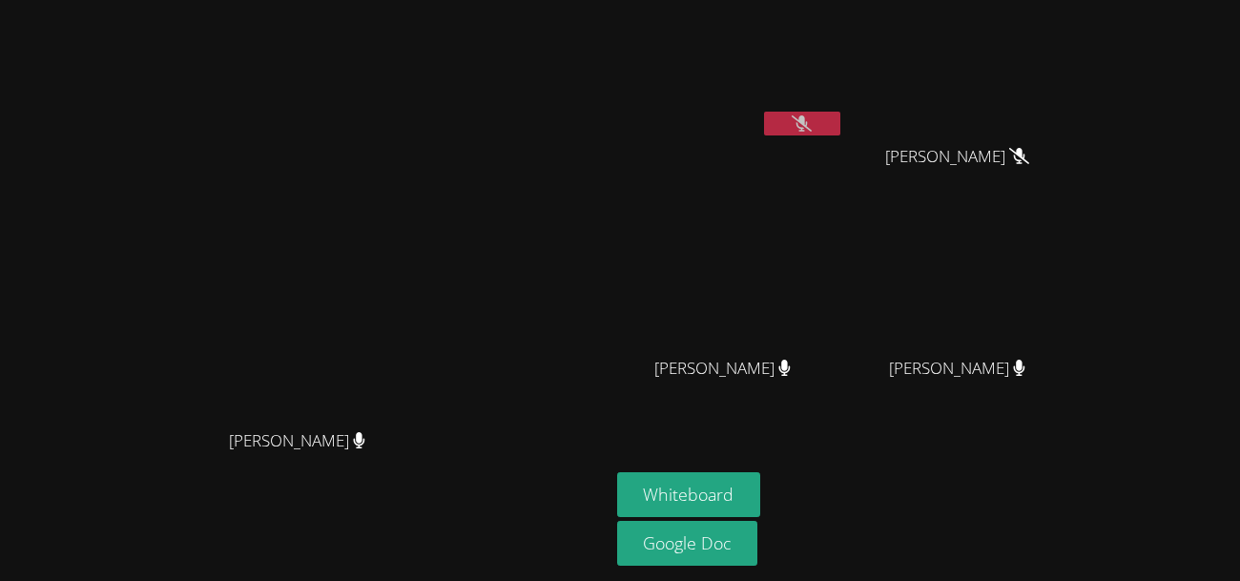
click at [841, 123] on button at bounding box center [802, 124] width 76 height 24
click at [1054, 442] on aside "MIGUEL CARDENAS GUTIERREZ BRITTANEY HEATON BRITTANEY HEATON Aceton Pennington A…" at bounding box center [848, 290] width 477 height 581
